Goal: Information Seeking & Learning: Understand process/instructions

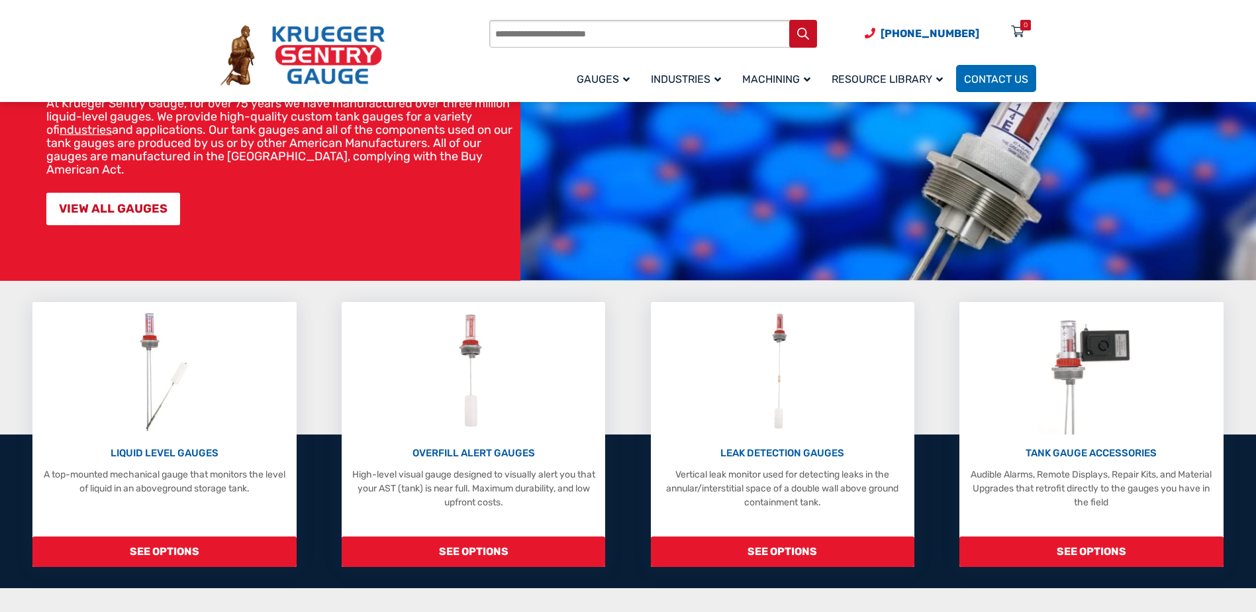
scroll to position [132, 0]
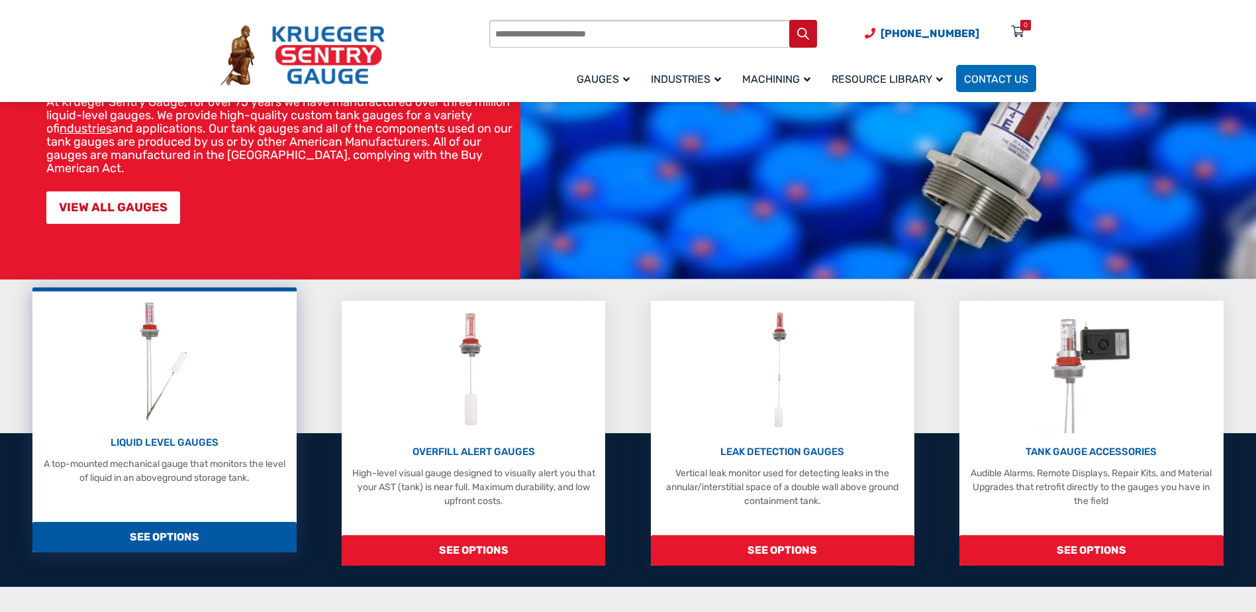
click at [136, 492] on div "LIQUID LEVEL GAUGES A top-mounted mechanical gauge that monitors the level of l…" at bounding box center [163, 419] width 263 height 265
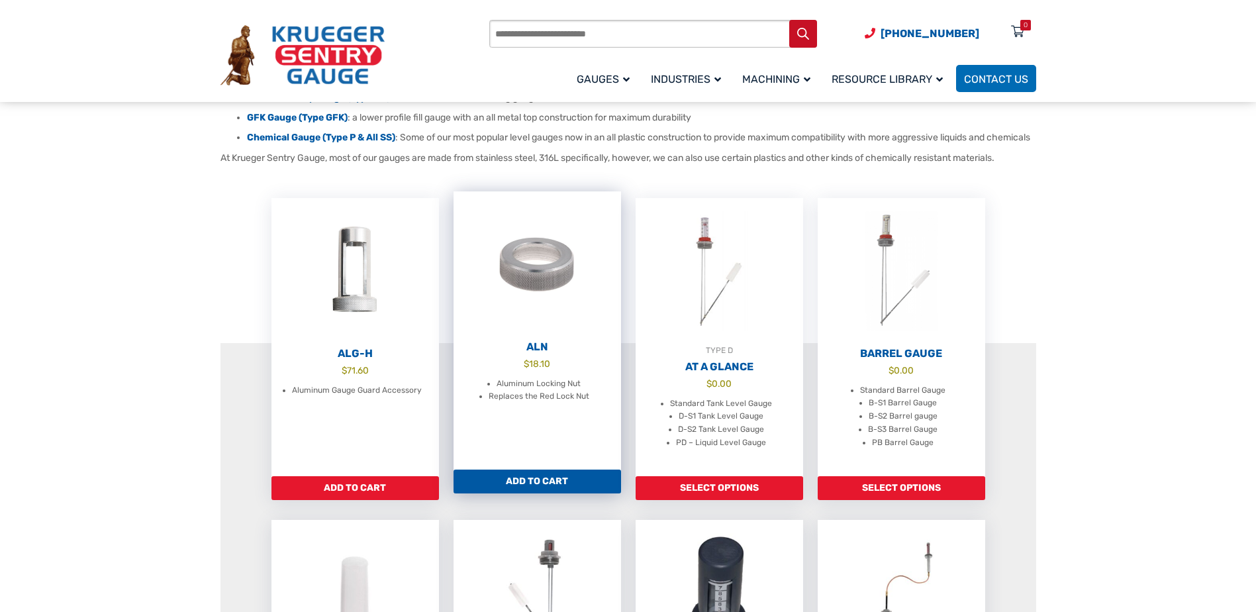
scroll to position [331, 0]
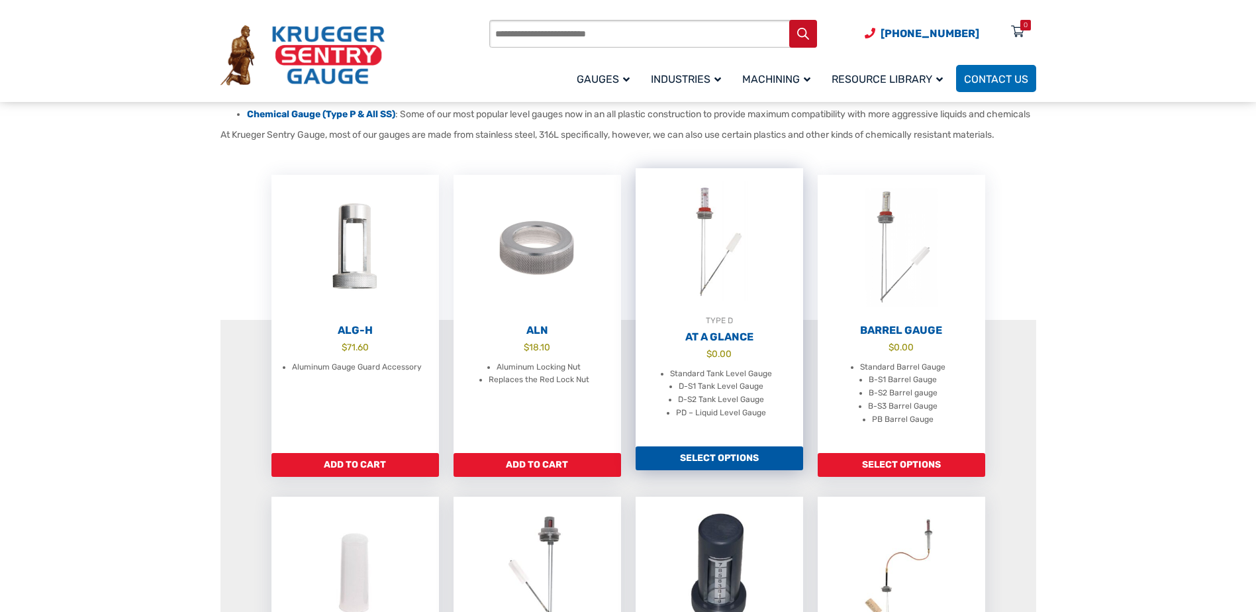
click at [742, 420] on li "PD – Liquid Level Gauge" at bounding box center [721, 412] width 90 height 13
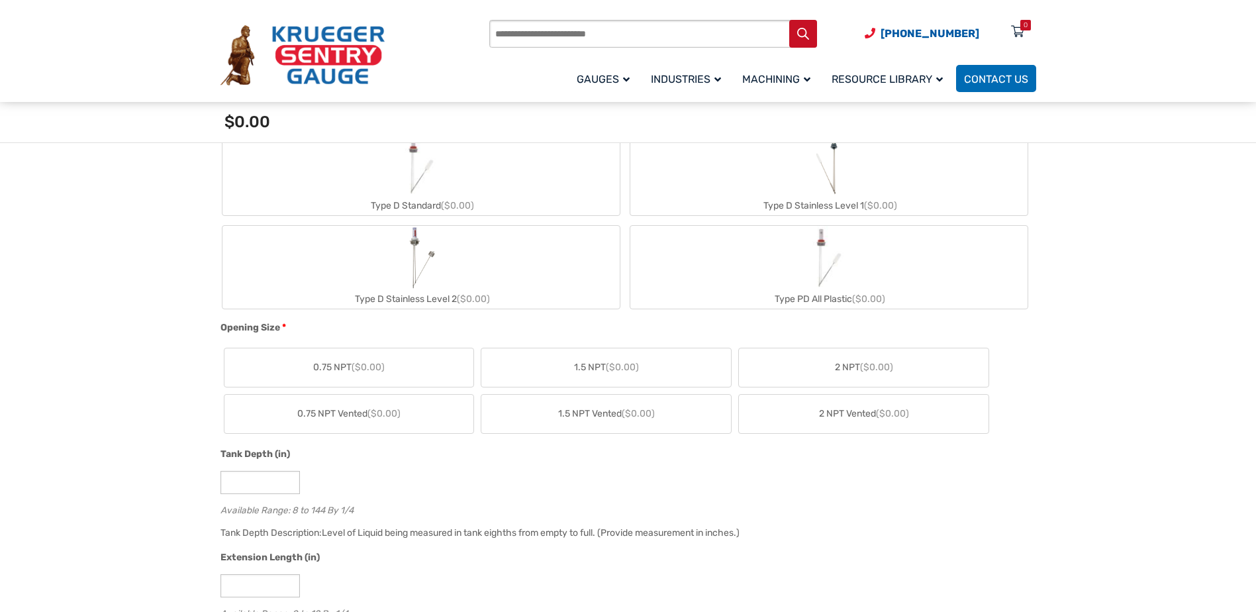
scroll to position [331, 0]
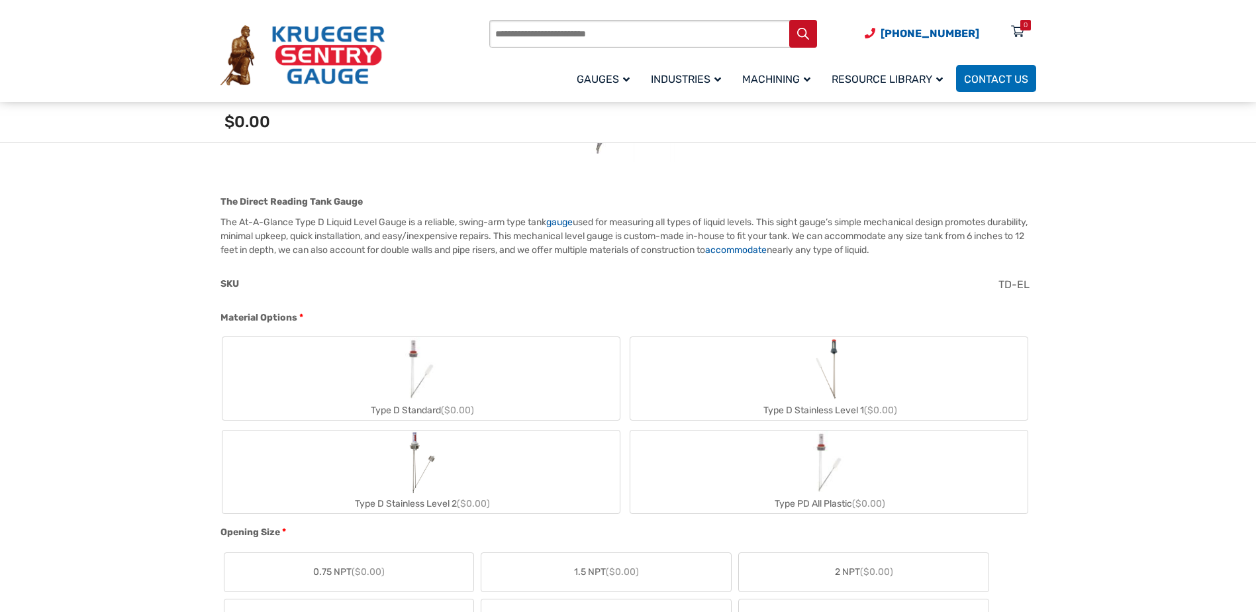
click at [429, 375] on img "Type D Standard" at bounding box center [421, 369] width 64 height 64
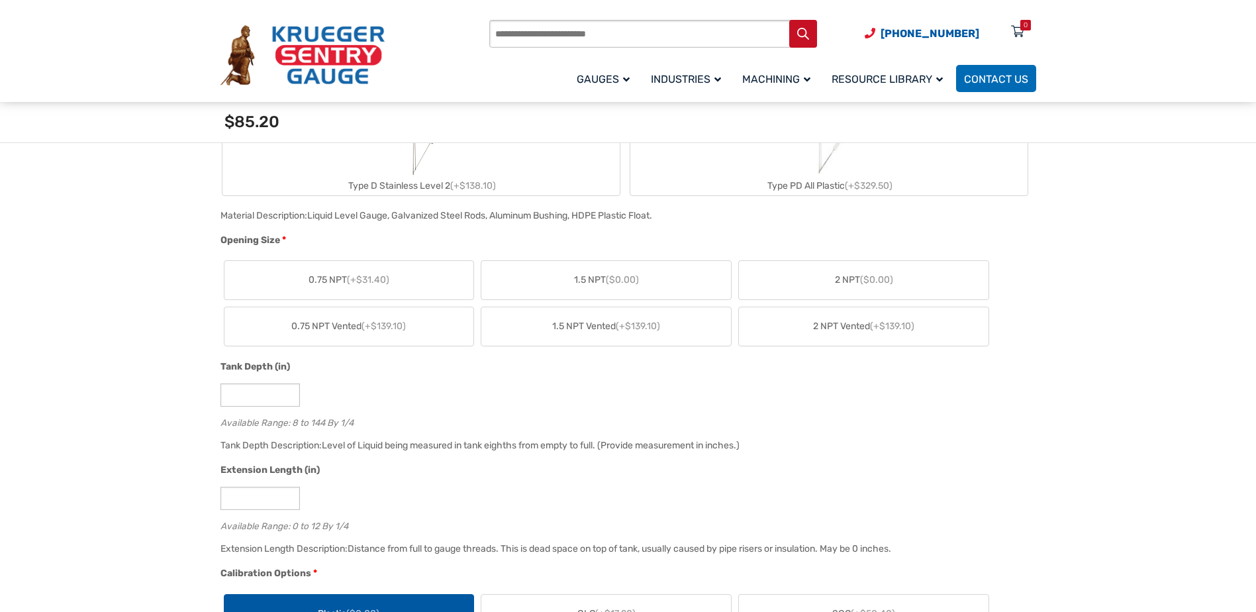
scroll to position [662, 0]
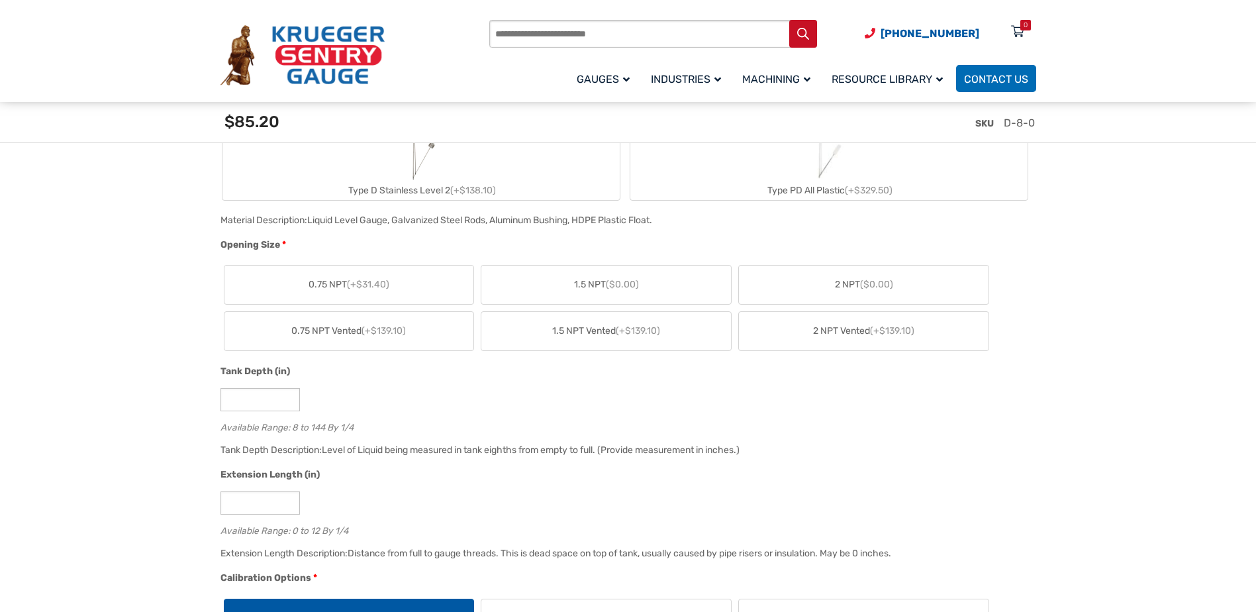
click at [878, 276] on label "2 NPT ($0.00)" at bounding box center [864, 284] width 250 height 38
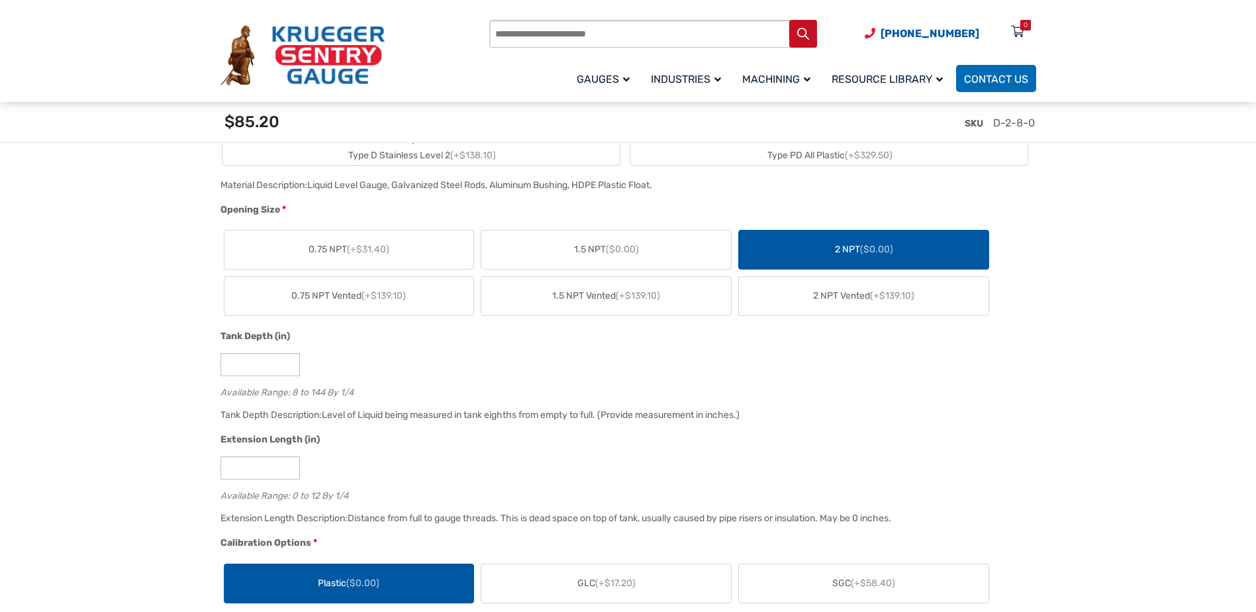
scroll to position [728, 0]
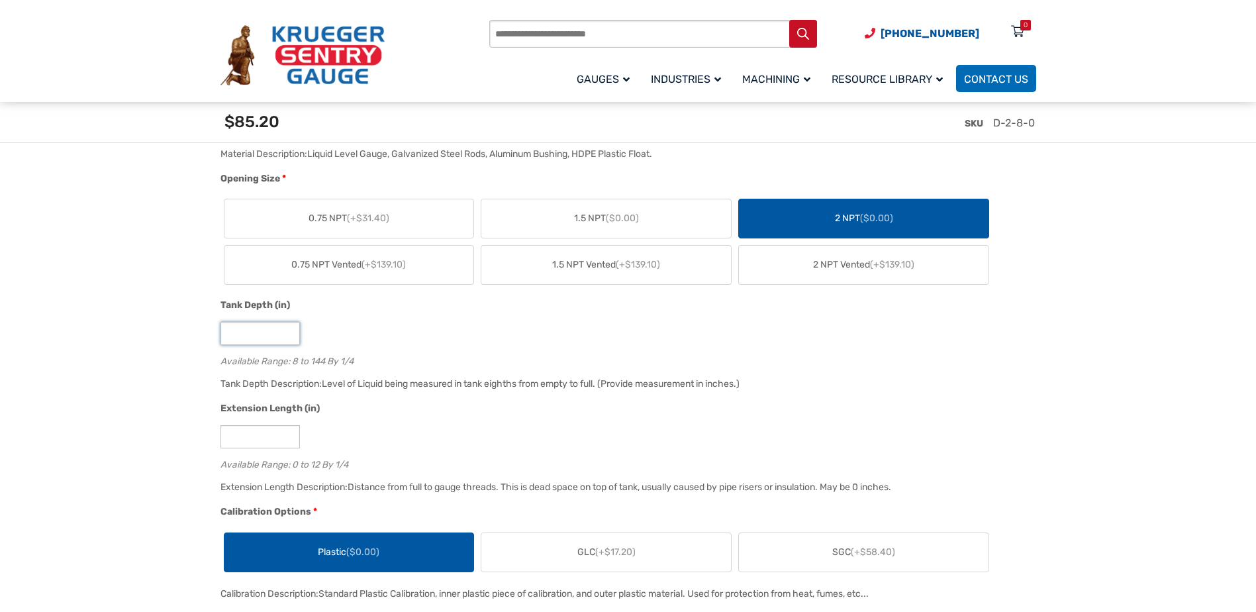
drag, startPoint x: 263, startPoint y: 340, endPoint x: 144, endPoint y: 323, distance: 120.9
type input "**"
drag, startPoint x: 239, startPoint y: 339, endPoint x: 150, endPoint y: 338, distance: 88.7
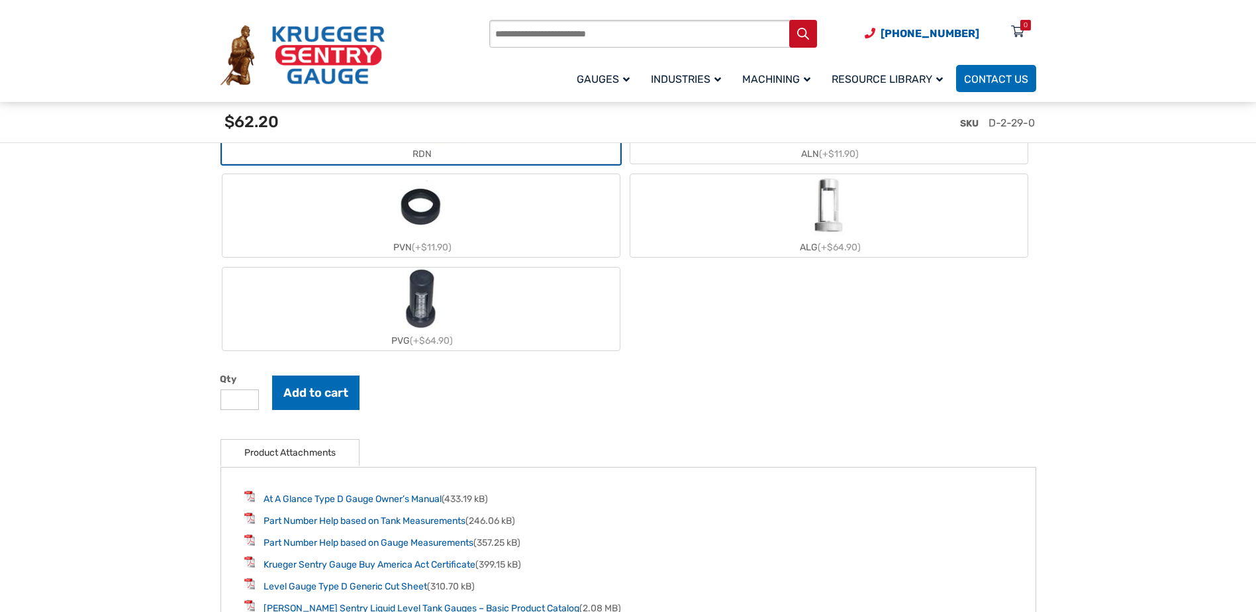
scroll to position [1522, 0]
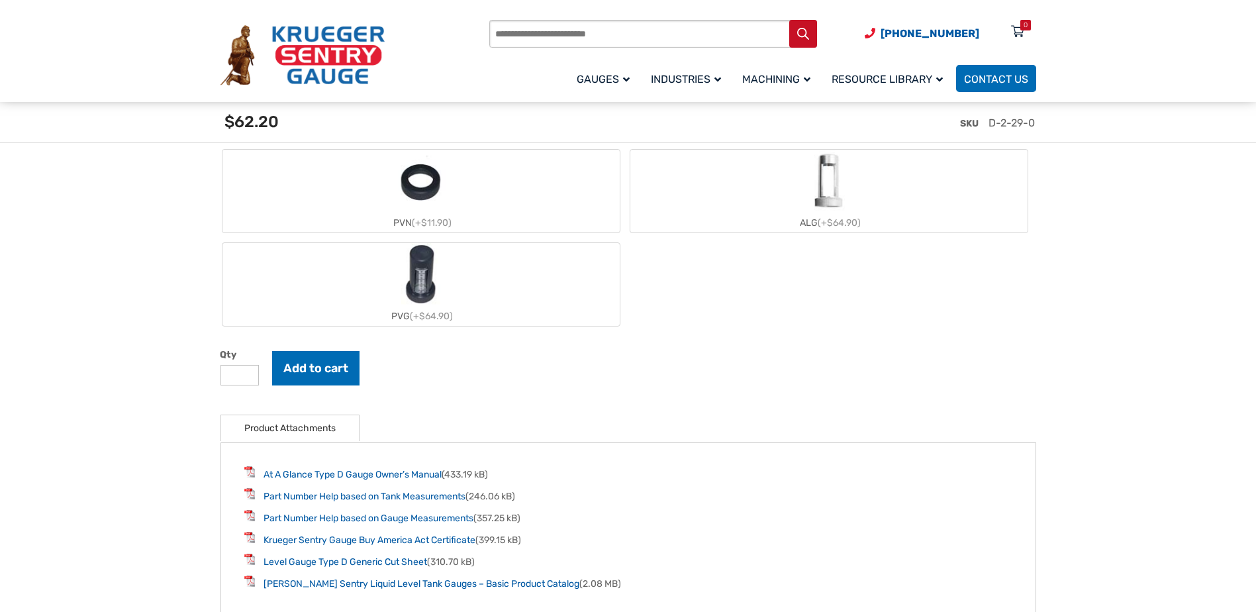
type input "**"
drag, startPoint x: 1034, startPoint y: 122, endPoint x: 988, endPoint y: 125, distance: 46.4
click at [988, 125] on div "SKU D-2-29-0" at bounding box center [630, 128] width 827 height 52
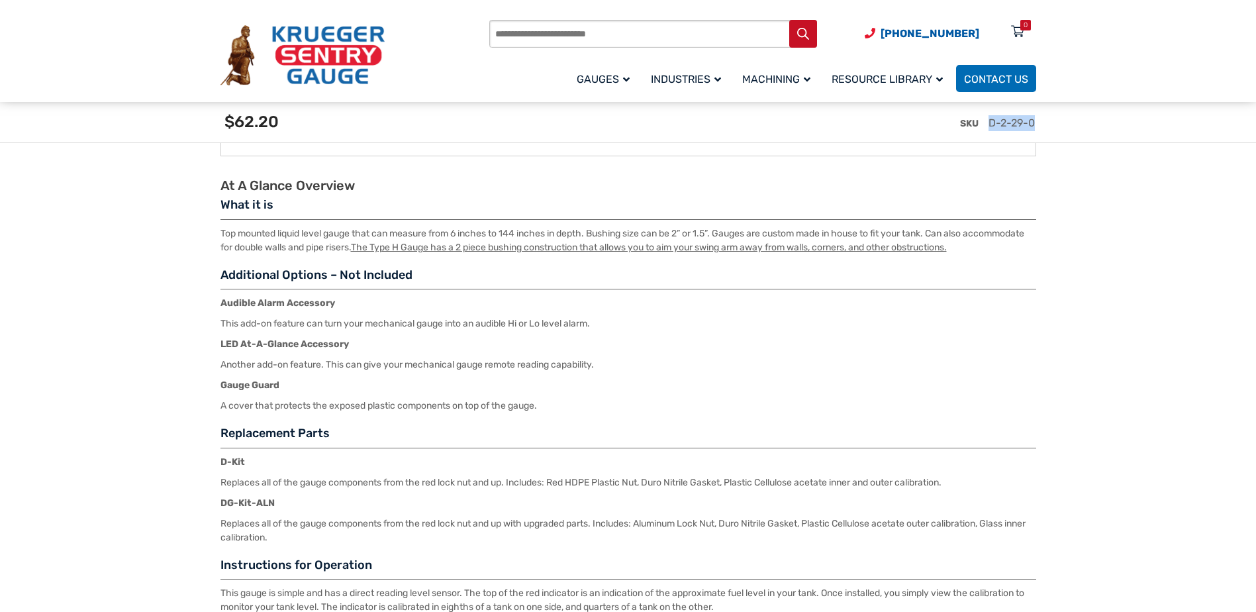
scroll to position [1787, 0]
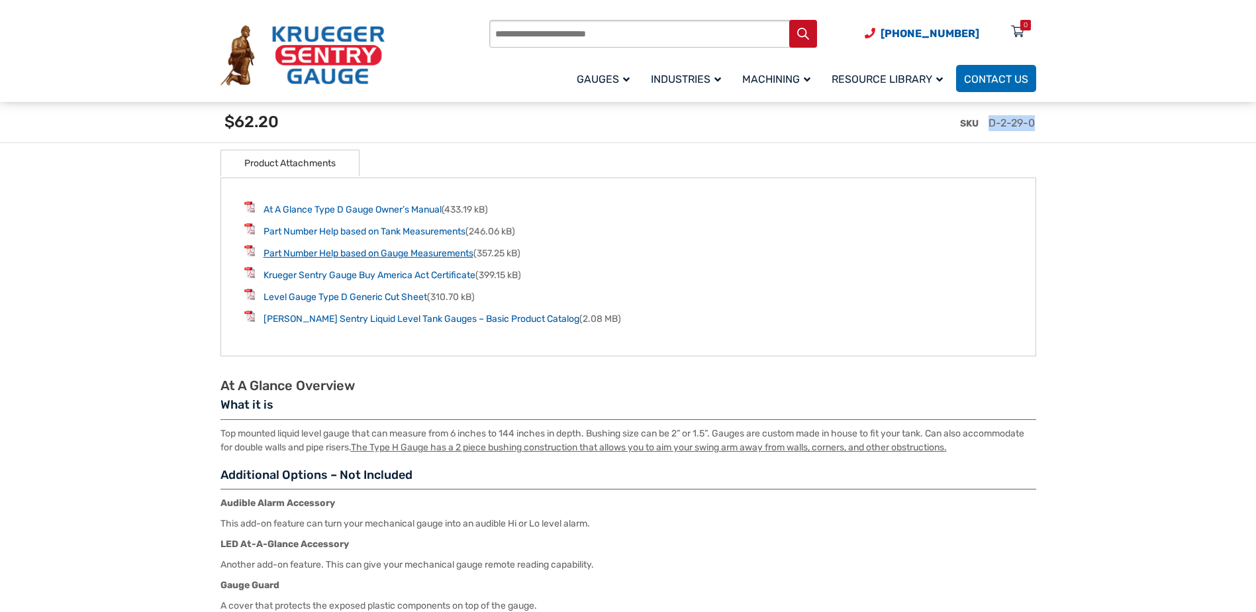
click at [361, 255] on link "Part Number Help based on Gauge Measurements" at bounding box center [368, 253] width 210 height 11
